Goal: Transaction & Acquisition: Purchase product/service

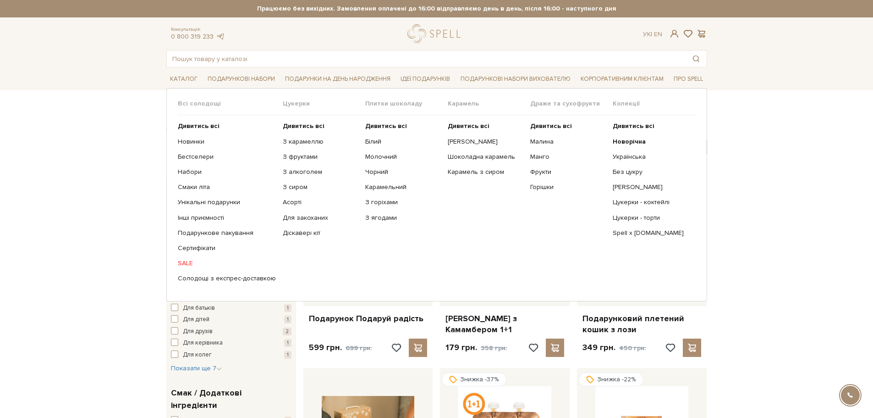
click at [187, 262] on link "SALE" at bounding box center [227, 263] width 98 height 8
